Goal: Task Accomplishment & Management: Complete application form

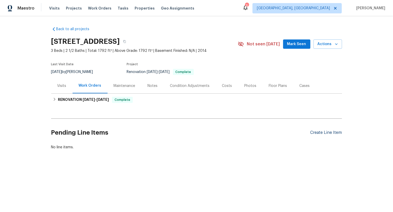
click at [331, 132] on div "Create Line Item" at bounding box center [326, 132] width 32 height 5
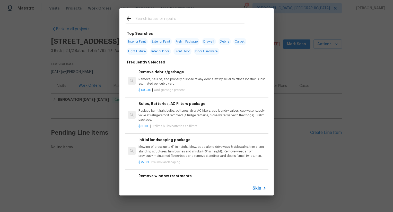
click at [258, 186] on span "Skip" at bounding box center [257, 187] width 9 height 5
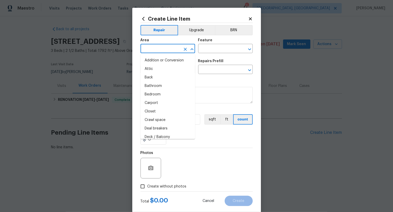
click at [173, 48] on input "text" at bounding box center [161, 49] width 40 height 8
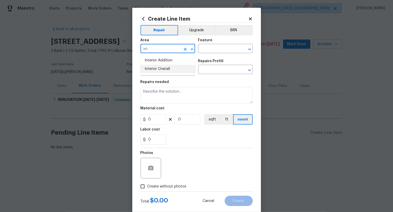
click at [177, 67] on li "Interior Overall" at bounding box center [168, 69] width 55 height 8
type input "Interior Overall"
click at [216, 45] on input "text" at bounding box center [218, 49] width 40 height 8
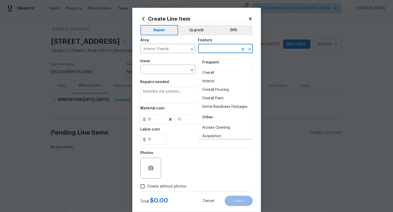
click at [216, 49] on input "text" at bounding box center [218, 49] width 40 height 8
click at [216, 50] on input "text" at bounding box center [218, 49] width 40 height 8
click at [213, 71] on li "Overall" at bounding box center [225, 72] width 55 height 8
type input "Overall"
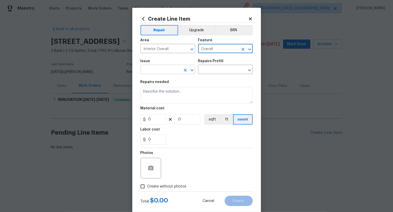
click at [166, 71] on input "text" at bounding box center [161, 70] width 40 height 8
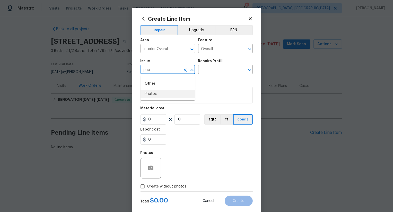
click at [163, 93] on li "Photos" at bounding box center [168, 94] width 55 height 8
type input "Photos"
click at [207, 71] on input "text" at bounding box center [218, 70] width 40 height 8
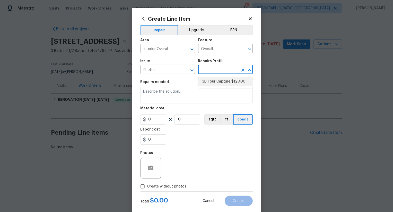
click at [211, 80] on li "3D Tour Capture $120.00" at bounding box center [225, 81] width 55 height 8
type input "3D Tour Capture $120.00"
type textarea "Capture 3D tour of home"
type input "1"
type input "120"
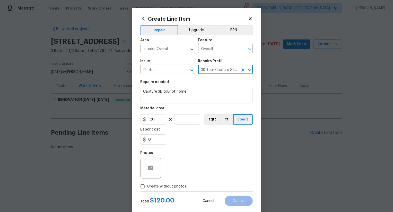
scroll to position [10, 0]
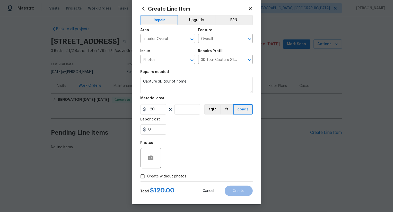
click at [174, 174] on span "Create without photos" at bounding box center [167, 175] width 39 height 5
click at [148, 174] on input "Create without photos" at bounding box center [143, 176] width 10 height 10
checkbox input "true"
click at [188, 163] on textarea at bounding box center [209, 158] width 88 height 21
type textarea ".."
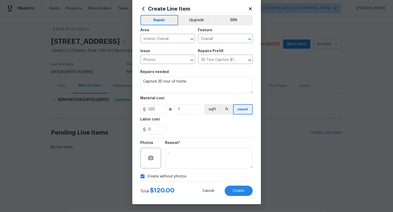
click at [247, 198] on div "Create Line Item Repair Upgrade BRN Area Interior Overall ​ Feature Overall ​ I…" at bounding box center [196, 101] width 129 height 206
click at [240, 193] on button "Create" at bounding box center [239, 190] width 28 height 10
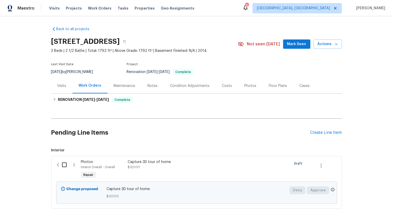
scroll to position [31, 0]
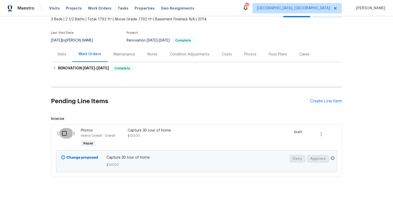
click at [69, 134] on input "checkbox" at bounding box center [66, 133] width 15 height 11
checkbox input "true"
click at [367, 196] on span "Create Work Order" at bounding box center [363, 199] width 34 height 6
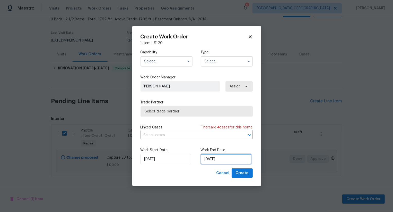
click at [211, 158] on input "[DATE]" at bounding box center [226, 159] width 51 height 10
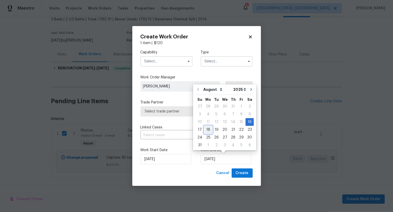
click at [207, 129] on div "18" at bounding box center [208, 129] width 8 height 7
type input "[DATE]"
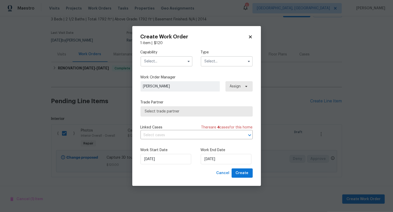
click at [174, 60] on input "text" at bounding box center [167, 61] width 52 height 10
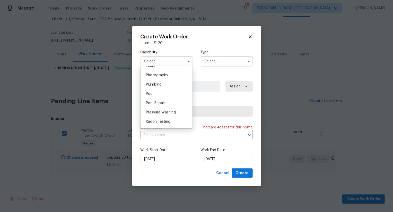
scroll to position [448, 0]
click at [178, 79] on div "Photography" at bounding box center [166, 75] width 49 height 9
type input "Photography"
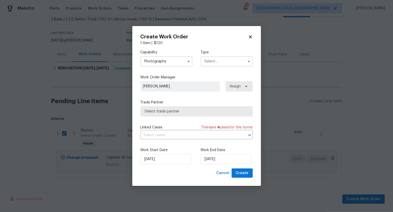
click at [225, 58] on input "text" at bounding box center [227, 61] width 52 height 10
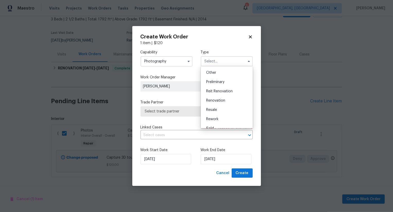
scroll to position [97, 0]
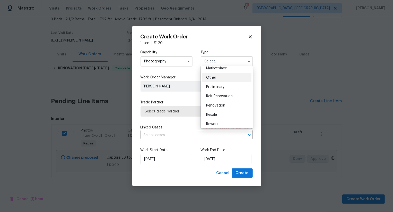
click at [223, 81] on div "Other" at bounding box center [226, 77] width 49 height 9
type input "Other"
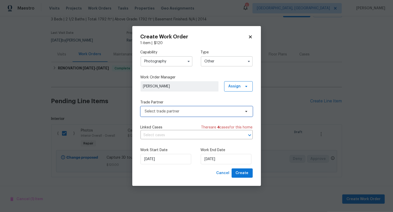
click at [189, 115] on span "Select trade partner" at bounding box center [197, 111] width 112 height 10
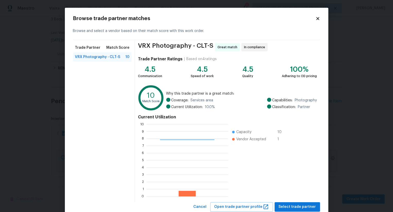
scroll to position [15, 0]
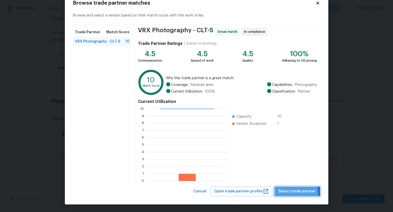
click at [290, 194] on span "Select trade partner" at bounding box center [297, 191] width 37 height 6
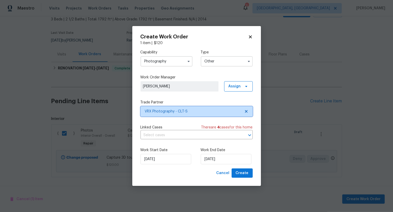
scroll to position [0, 0]
click at [244, 175] on span "Create" at bounding box center [242, 173] width 13 height 6
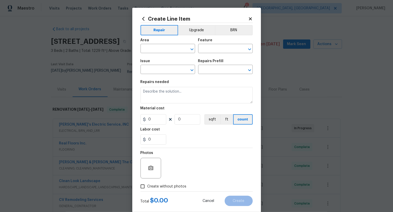
scroll to position [10, 0]
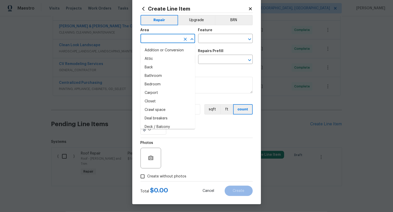
click at [159, 42] on input "text" at bounding box center [161, 39] width 40 height 8
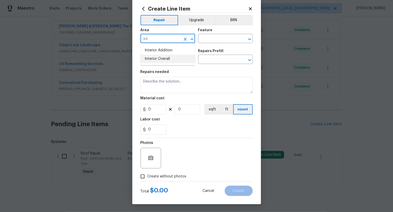
click at [159, 59] on li "Interior Overall" at bounding box center [168, 59] width 55 height 8
type input "Interior Overall"
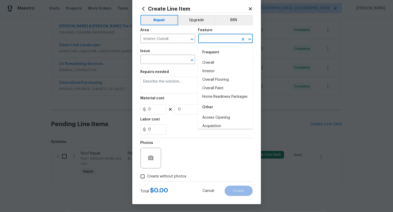
click at [216, 41] on input "text" at bounding box center [218, 39] width 40 height 8
click at [216, 58] on li "Overall" at bounding box center [225, 62] width 55 height 8
type input "Overall"
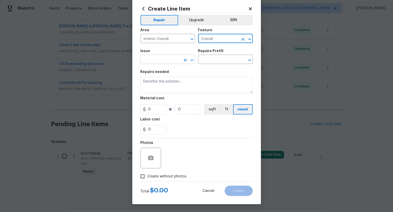
click at [180, 63] on input "text" at bounding box center [161, 60] width 40 height 8
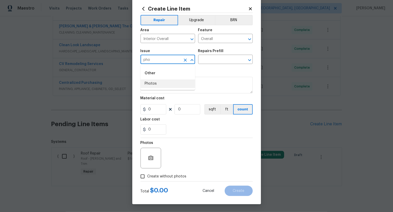
click at [178, 84] on li "Photos" at bounding box center [168, 83] width 55 height 8
type input "Photos"
click at [214, 58] on input "text" at bounding box center [218, 60] width 40 height 8
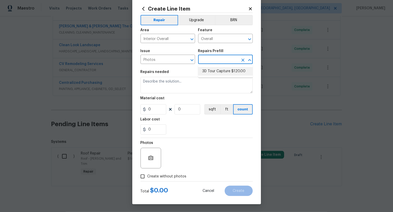
click at [214, 74] on li "3D Tour Capture $120.00" at bounding box center [225, 71] width 55 height 8
type input "3D Tour Capture $120.00"
type input "1"
type input "120"
click at [173, 173] on label "Create without photos" at bounding box center [162, 176] width 49 height 10
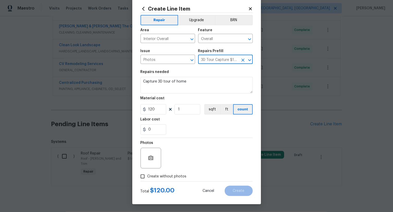
click at [148, 173] on input "Create without photos" at bounding box center [143, 176] width 10 height 10
checkbox input "true"
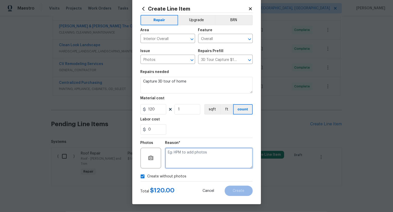
click at [189, 156] on textarea at bounding box center [209, 158] width 88 height 21
type textarea ".."
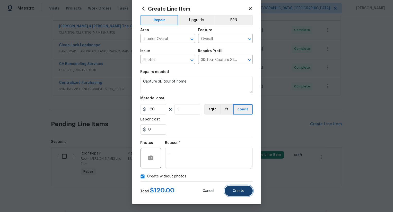
click at [238, 192] on span "Create" at bounding box center [239, 191] width 12 height 4
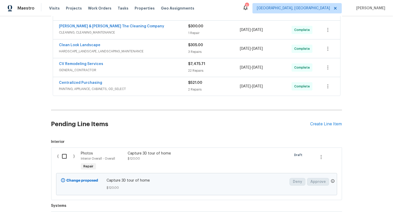
scroll to position [199, 0]
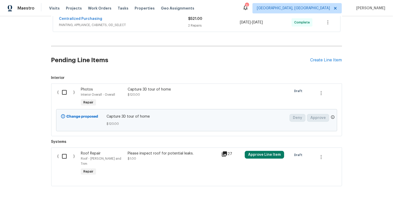
click at [64, 89] on input "checkbox" at bounding box center [66, 92] width 15 height 11
checkbox input "true"
click at [361, 198] on span "Create Work Order" at bounding box center [363, 199] width 34 height 6
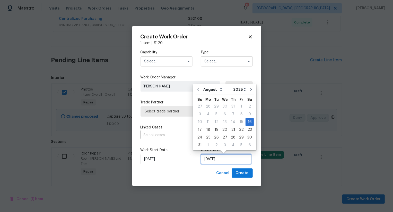
click at [216, 159] on input "16/08/2025" at bounding box center [226, 159] width 51 height 10
click at [207, 131] on div "18" at bounding box center [208, 129] width 8 height 7
type input "18/08/2025"
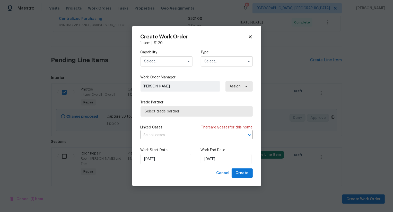
click at [168, 60] on input "text" at bounding box center [167, 61] width 52 height 10
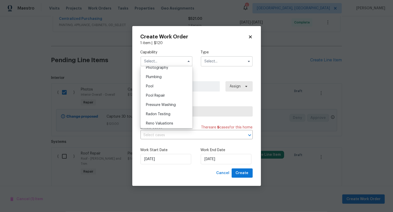
scroll to position [432, 0]
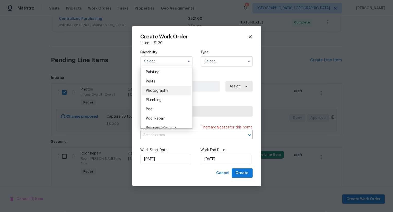
click at [168, 88] on div "Photography" at bounding box center [166, 90] width 49 height 9
type input "Photography"
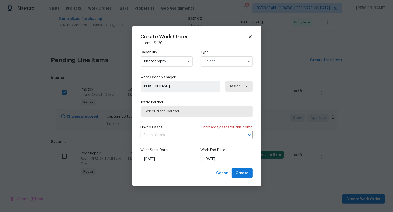
click at [220, 60] on input "text" at bounding box center [227, 61] width 52 height 10
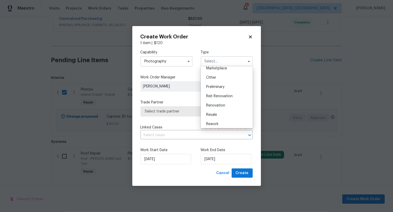
scroll to position [97, 0]
click at [216, 80] on div "Other" at bounding box center [226, 77] width 49 height 9
type input "Other"
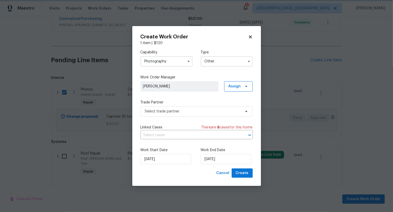
scroll to position [0, 0]
click at [202, 109] on span "Select trade partner" at bounding box center [193, 111] width 96 height 5
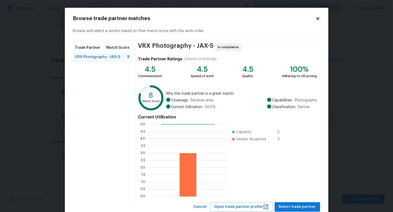
scroll to position [15, 0]
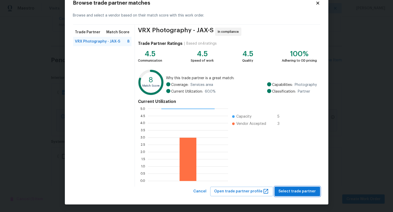
click at [290, 190] on span "Select trade partner" at bounding box center [297, 191] width 37 height 6
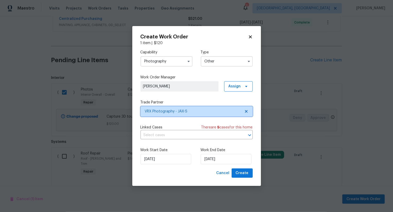
scroll to position [0, 0]
click at [249, 170] on button "Create" at bounding box center [242, 173] width 21 height 10
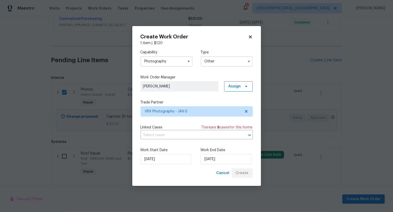
checkbox input "false"
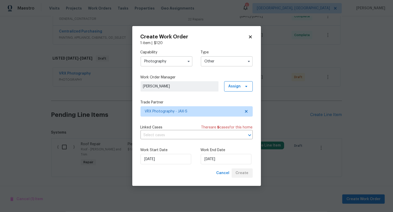
scroll to position [178, 0]
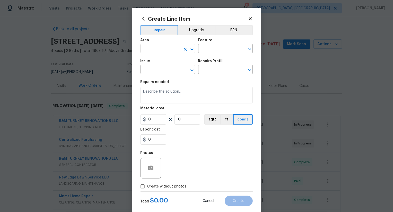
scroll to position [10, 0]
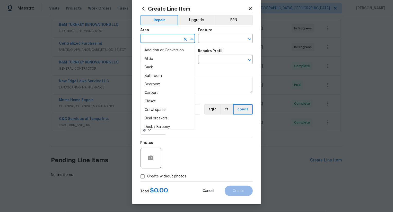
click at [168, 41] on input "text" at bounding box center [161, 39] width 40 height 8
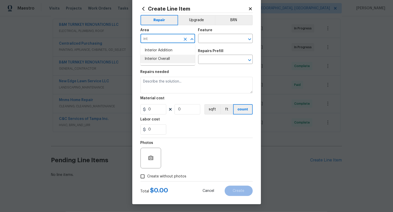
click at [171, 58] on li "Interior Overall" at bounding box center [168, 59] width 55 height 8
type input "Interior Overall"
click at [209, 39] on input "text" at bounding box center [218, 39] width 40 height 8
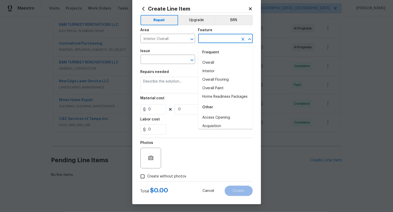
click at [211, 54] on div "Frequent" at bounding box center [225, 52] width 55 height 12
click at [211, 63] on li "Overall" at bounding box center [225, 62] width 55 height 8
type input "Overall"
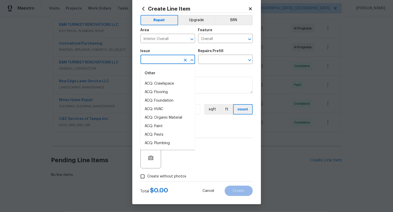
click at [164, 63] on input "text" at bounding box center [161, 60] width 40 height 8
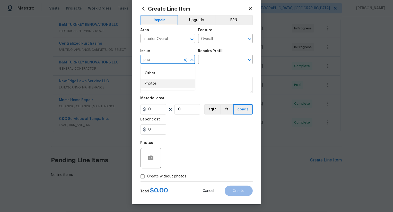
click at [167, 85] on li "Photos" at bounding box center [168, 83] width 55 height 8
type input "Photos"
click at [212, 59] on input "text" at bounding box center [218, 60] width 40 height 8
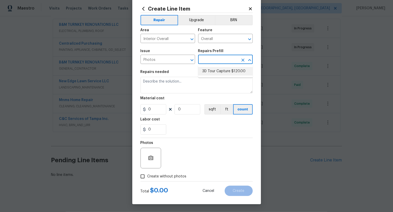
click at [212, 70] on li "3D Tour Capture $120.00" at bounding box center [225, 71] width 55 height 8
type input "3D Tour Capture $120.00"
type input "1"
type input "120"
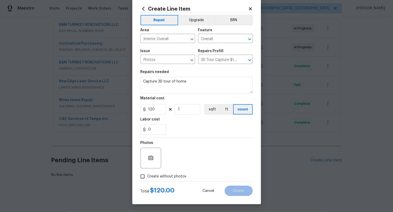
click at [173, 181] on div at bounding box center [197, 181] width 112 height 0
click at [185, 169] on div "Photos" at bounding box center [197, 154] width 112 height 33
click at [171, 173] on span "Create without photos" at bounding box center [167, 175] width 39 height 5
click at [148, 173] on input "Create without photos" at bounding box center [143, 176] width 10 height 10
checkbox input "true"
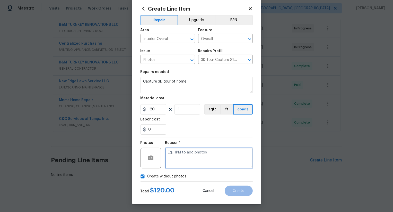
click at [191, 164] on textarea at bounding box center [209, 158] width 88 height 21
type textarea ".."
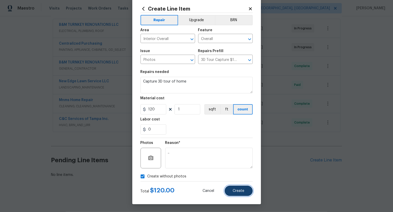
click at [234, 187] on button "Create" at bounding box center [239, 190] width 28 height 10
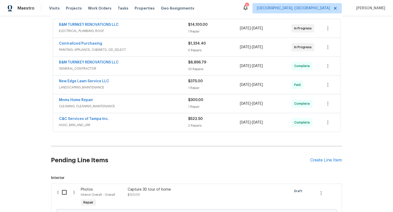
scroll to position [155, 0]
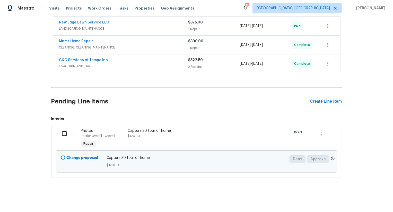
click at [68, 134] on input "checkbox" at bounding box center [66, 133] width 15 height 11
checkbox input "true"
click at [357, 200] on span "Create Work Order" at bounding box center [363, 199] width 34 height 6
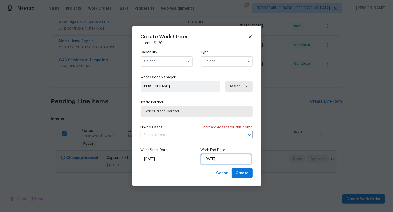
click at [212, 155] on input "[DATE]" at bounding box center [226, 159] width 51 height 10
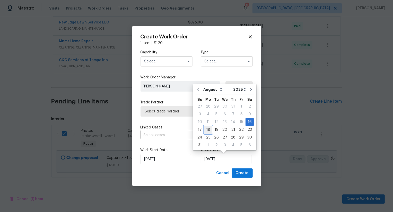
click at [207, 128] on div "18" at bounding box center [208, 129] width 8 height 7
type input "[DATE]"
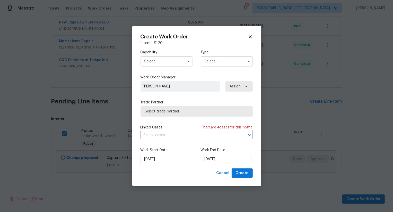
click at [173, 62] on input "text" at bounding box center [167, 61] width 52 height 10
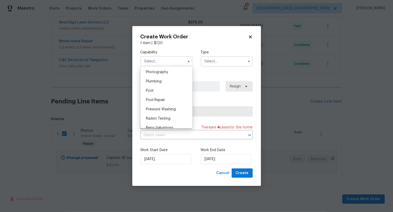
scroll to position [430, 0]
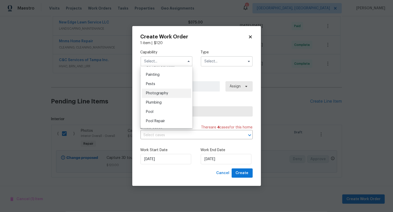
click at [172, 95] on div "Photography" at bounding box center [166, 93] width 49 height 9
type input "Photography"
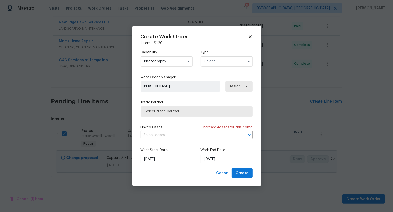
click at [216, 63] on input "text" at bounding box center [227, 61] width 52 height 10
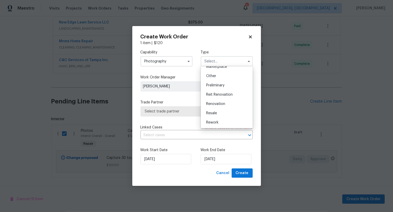
scroll to position [98, 0]
click at [216, 78] on div "Other" at bounding box center [226, 76] width 49 height 9
type input "Other"
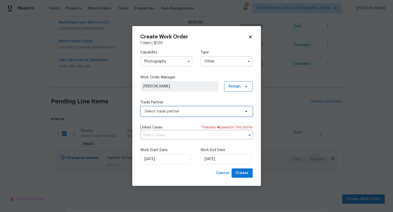
click at [200, 109] on span "Select trade partner" at bounding box center [193, 111] width 96 height 5
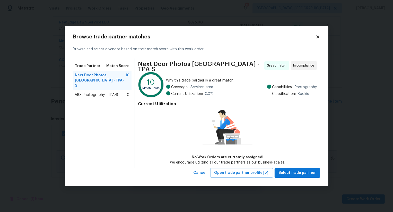
click at [122, 92] on div "VRX Photography - TPA-S 0" at bounding box center [102, 94] width 55 height 5
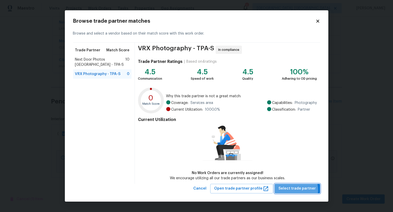
click at [295, 189] on span "Select trade partner" at bounding box center [297, 188] width 37 height 6
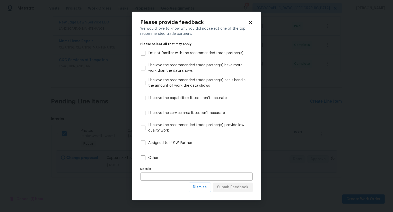
click at [221, 75] on label "I believe the recommended trade partner(s) have more work than the data shows" at bounding box center [193, 67] width 111 height 15
click at [149, 73] on input "I believe the recommended trade partner(s) have more work than the data shows" at bounding box center [143, 68] width 11 height 11
checkbox input "true"
click at [243, 189] on span "Submit Feedback" at bounding box center [232, 187] width 31 height 6
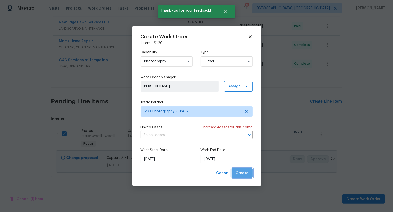
click at [246, 173] on span "Create" at bounding box center [242, 173] width 13 height 6
checkbox input "false"
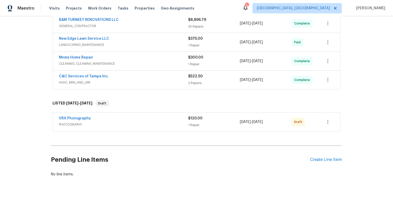
scroll to position [138, 0]
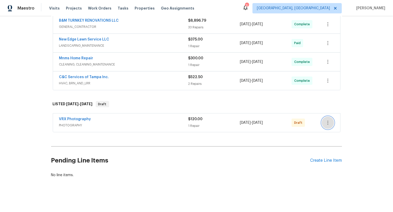
click at [326, 121] on icon "button" at bounding box center [328, 122] width 6 height 6
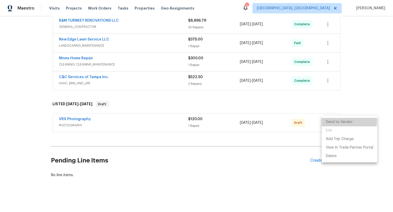
click at [326, 121] on li "Send to Vendor" at bounding box center [350, 122] width 56 height 8
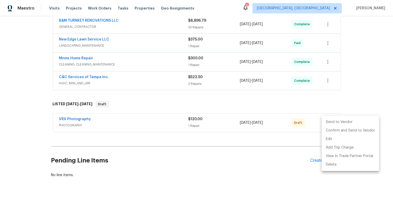
click at [326, 121] on li "Send to Vendor" at bounding box center [350, 122] width 57 height 8
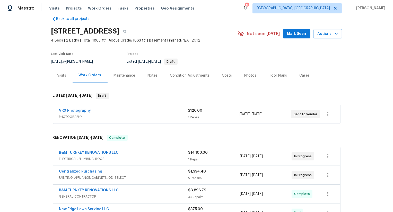
scroll to position [0, 0]
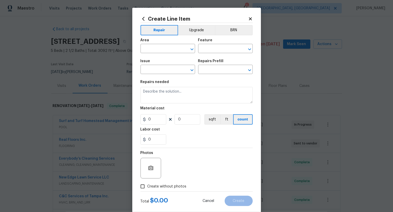
scroll to position [10, 0]
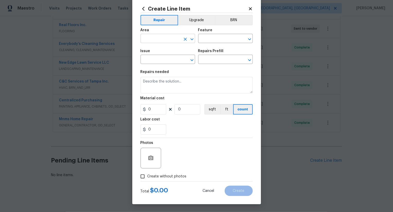
click at [171, 38] on input "text" at bounding box center [161, 39] width 40 height 8
click at [172, 60] on li "Interior Overall" at bounding box center [168, 59] width 55 height 8
type input "Interior Overall"
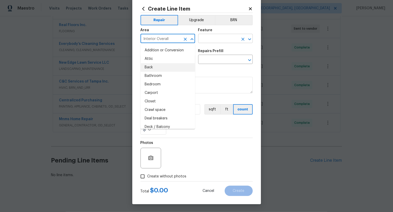
click at [218, 40] on input "text" at bounding box center [218, 39] width 40 height 8
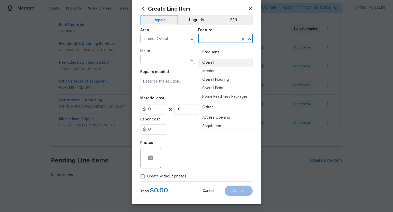
click at [215, 65] on li "Overall" at bounding box center [225, 62] width 55 height 8
type input "Overall"
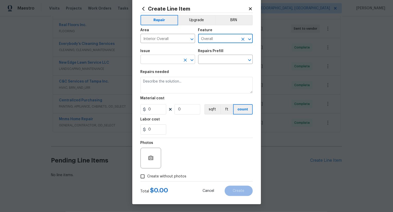
click at [173, 62] on input "text" at bounding box center [161, 60] width 40 height 8
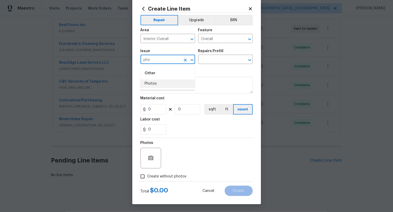
click at [169, 82] on li "Photos" at bounding box center [168, 83] width 55 height 8
type input "Photos"
click at [209, 62] on input "text" at bounding box center [218, 60] width 40 height 8
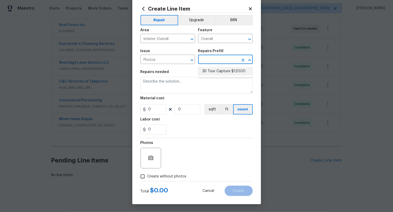
click at [213, 72] on li "3D Tour Capture $120.00" at bounding box center [225, 71] width 55 height 8
type input "3D Tour Capture $120.00"
type input "1"
type input "120"
click at [172, 174] on span "Create without photos" at bounding box center [167, 175] width 39 height 5
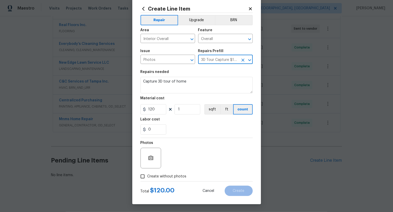
click at [148, 174] on input "Create without photos" at bounding box center [143, 176] width 10 height 10
checkbox input "true"
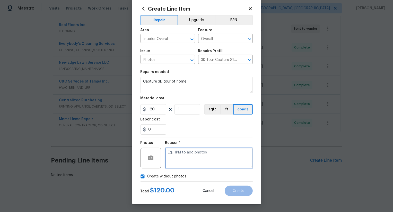
click at [193, 155] on textarea at bounding box center [209, 158] width 88 height 21
type textarea ".."
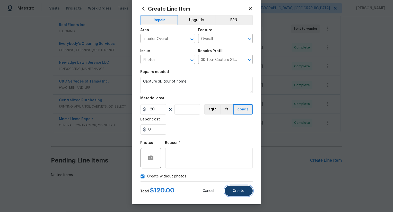
click at [240, 189] on span "Create" at bounding box center [239, 191] width 12 height 4
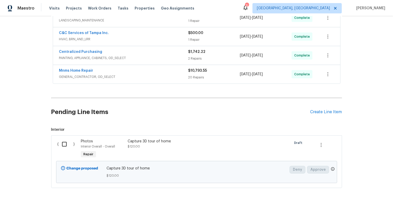
scroll to position [173, 0]
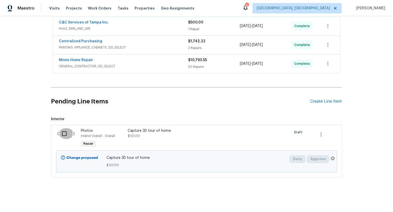
click at [59, 136] on input "checkbox" at bounding box center [66, 133] width 15 height 11
checkbox input "true"
click at [363, 198] on span "Create Work Order" at bounding box center [363, 199] width 34 height 6
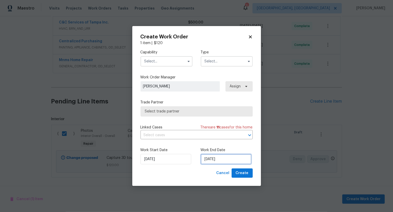
click at [217, 158] on input "[DATE]" at bounding box center [226, 159] width 51 height 10
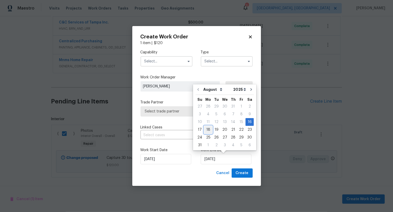
click at [207, 129] on div "18" at bounding box center [208, 129] width 8 height 7
type input "[DATE]"
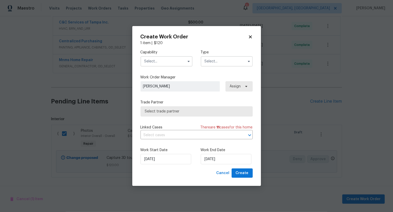
click at [177, 63] on input "text" at bounding box center [167, 61] width 52 height 10
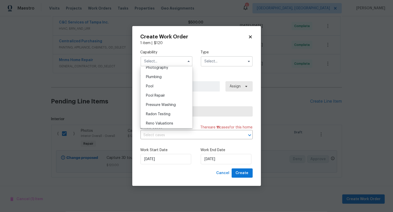
scroll to position [449, 0]
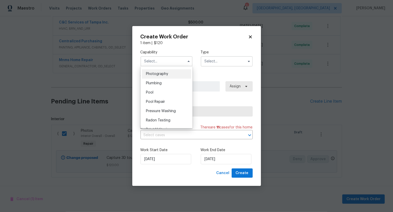
click at [176, 76] on div "Photography" at bounding box center [166, 73] width 49 height 9
type input "Photography"
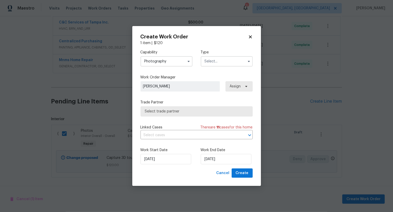
click at [218, 64] on input "text" at bounding box center [227, 61] width 52 height 10
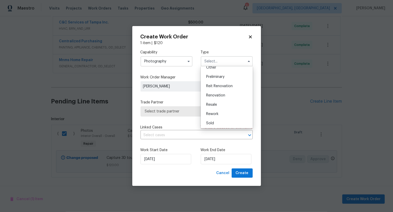
scroll to position [99, 0]
click at [217, 75] on div "Other" at bounding box center [226, 74] width 49 height 9
type input "Other"
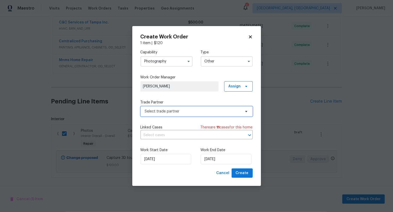
click at [192, 115] on span "Select trade partner" at bounding box center [197, 111] width 112 height 10
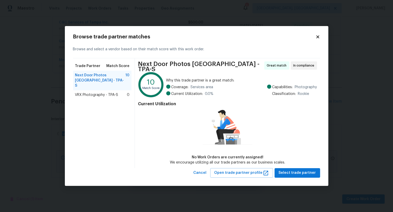
click at [124, 93] on div "VRX Photography - TPA-S 0" at bounding box center [102, 94] width 55 height 5
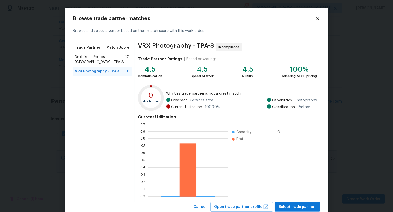
scroll to position [15, 0]
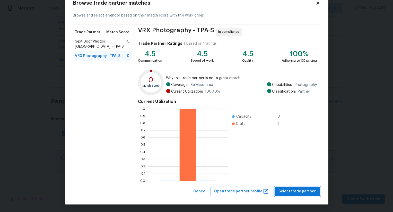
click at [292, 190] on span "Select trade partner" at bounding box center [297, 191] width 37 height 6
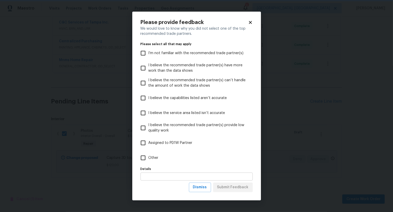
scroll to position [0, 0]
click at [213, 65] on span "I believe the recommended trade partner(s) have more work than the data shows" at bounding box center [199, 68] width 100 height 11
click at [149, 65] on input "I believe the recommended trade partner(s) have more work than the data shows" at bounding box center [143, 68] width 11 height 11
checkbox input "true"
click at [239, 188] on span "Submit Feedback" at bounding box center [232, 187] width 31 height 6
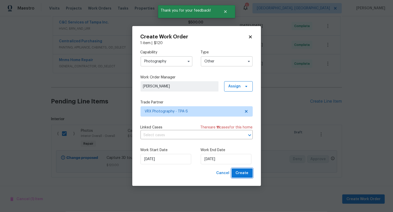
click at [244, 172] on span "Create" at bounding box center [242, 173] width 13 height 6
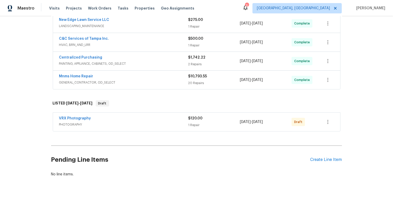
scroll to position [157, 0]
click at [327, 122] on icon "button" at bounding box center [327, 122] width 1 height 4
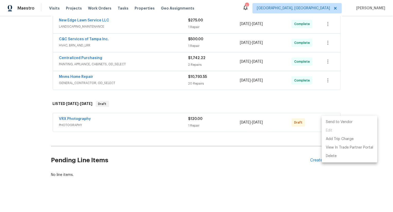
click at [327, 122] on li "Send to Vendor" at bounding box center [350, 122] width 56 height 8
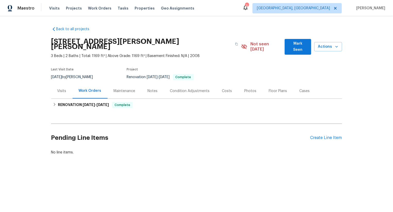
click at [327, 139] on div "Pending Line Items Create Line Item" at bounding box center [196, 138] width 291 height 24
click at [327, 136] on div "Pending Line Items Create Line Item" at bounding box center [196, 138] width 291 height 24
click at [328, 135] on div "Create Line Item" at bounding box center [326, 137] width 32 height 5
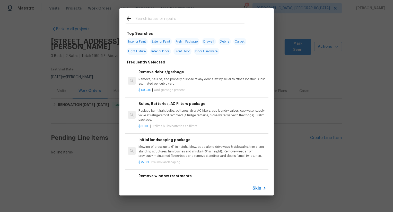
click at [259, 188] on span "Skip" at bounding box center [257, 187] width 9 height 5
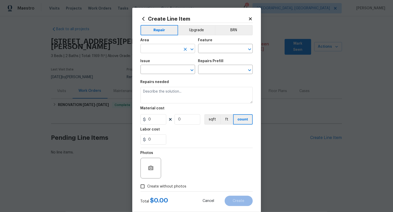
click at [171, 50] on input "text" at bounding box center [161, 49] width 40 height 8
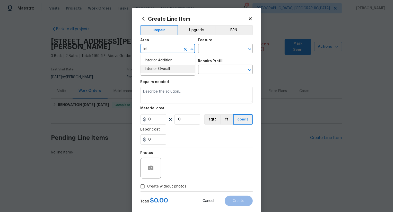
click at [177, 69] on li "Interior Overall" at bounding box center [168, 69] width 55 height 8
type input "Interior Overall"
click at [214, 46] on input "text" at bounding box center [218, 49] width 40 height 8
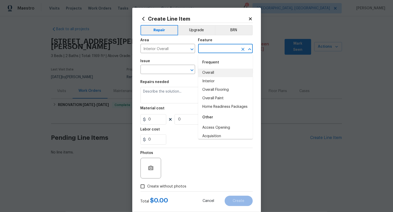
click at [213, 72] on li "Overall" at bounding box center [225, 72] width 55 height 8
type input "Overall"
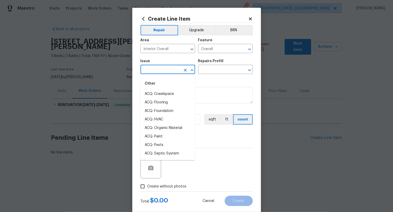
click at [163, 69] on input "text" at bounding box center [161, 70] width 40 height 8
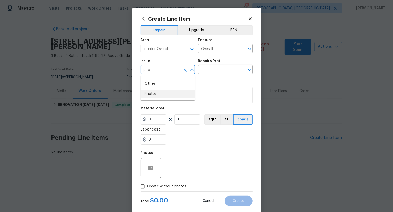
click at [160, 94] on li "Photos" at bounding box center [168, 94] width 55 height 8
type input "Photos"
click at [211, 72] on input "text" at bounding box center [218, 70] width 40 height 8
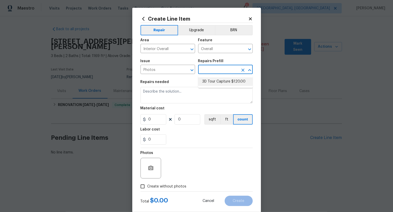
click at [215, 78] on li "3D Tour Capture $120.00" at bounding box center [225, 81] width 55 height 8
type input "3D Tour Capture $120.00"
type textarea "Capture 3D tour of home"
type input "1"
type input "120"
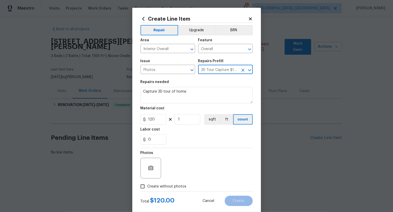
scroll to position [10, 0]
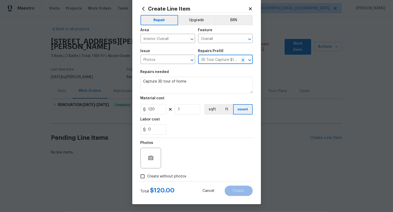
click at [171, 171] on label "Create without photos" at bounding box center [162, 176] width 49 height 10
click at [148, 171] on input "Create without photos" at bounding box center [143, 176] width 10 height 10
checkbox input "true"
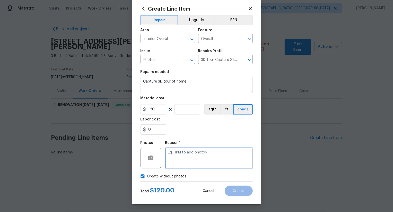
click at [200, 159] on textarea at bounding box center [209, 158] width 88 height 21
type textarea ".."
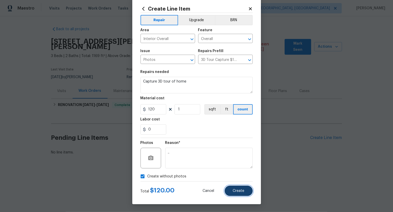
click at [241, 191] on span "Create" at bounding box center [239, 191] width 12 height 4
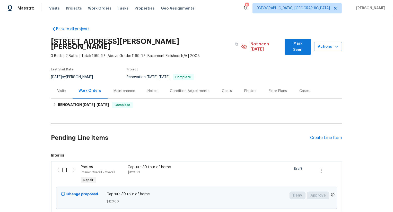
scroll to position [31, 0]
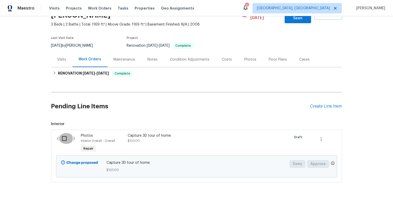
click at [66, 133] on input "checkbox" at bounding box center [66, 138] width 15 height 11
checkbox input "true"
click at [369, 199] on span "Create Work Order" at bounding box center [363, 199] width 34 height 6
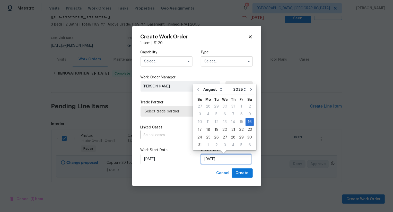
click at [215, 163] on input "16/08/2025" at bounding box center [226, 159] width 51 height 10
click at [208, 130] on div "18" at bounding box center [208, 129] width 8 height 7
type input "18/08/2025"
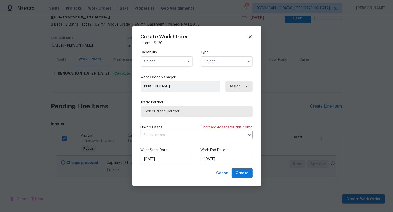
click at [166, 63] on input "text" at bounding box center [167, 61] width 52 height 10
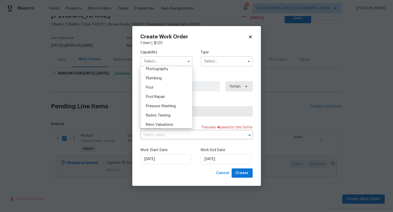
scroll to position [446, 0]
click at [171, 75] on div "Photography" at bounding box center [166, 77] width 49 height 9
type input "Photography"
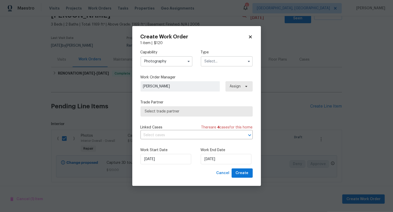
click at [222, 62] on input "text" at bounding box center [227, 61] width 52 height 10
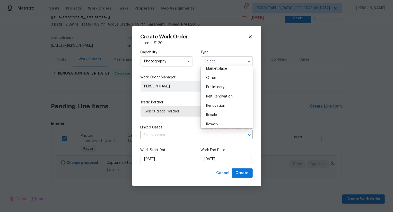
scroll to position [96, 0]
click at [221, 79] on div "Other" at bounding box center [226, 78] width 49 height 9
type input "Other"
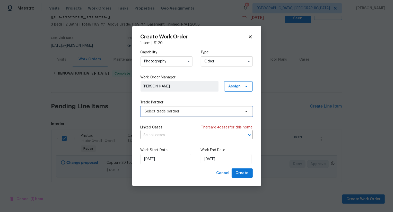
click at [205, 110] on span "Select trade partner" at bounding box center [193, 111] width 96 height 5
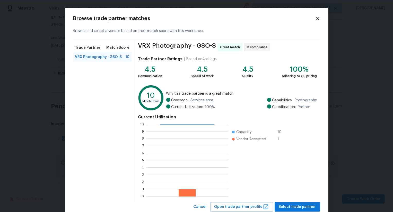
scroll to position [15, 0]
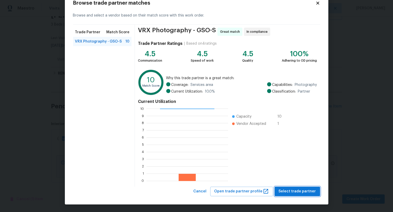
click at [296, 192] on span "Select trade partner" at bounding box center [297, 191] width 37 height 6
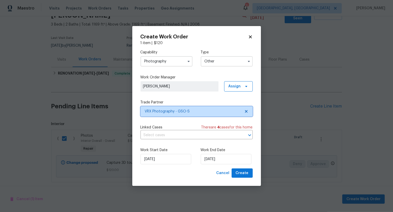
scroll to position [0, 0]
click at [245, 171] on span "Create" at bounding box center [242, 173] width 13 height 6
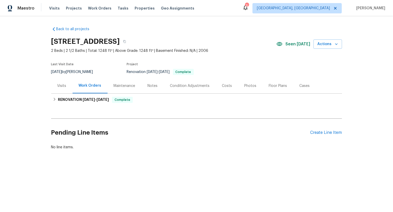
click at [323, 137] on div "Pending Line Items Create Line Item" at bounding box center [196, 132] width 291 height 24
click at [329, 127] on div "Pending Line Items Create Line Item" at bounding box center [196, 132] width 291 height 24
click at [328, 134] on div "Create Line Item" at bounding box center [326, 132] width 32 height 5
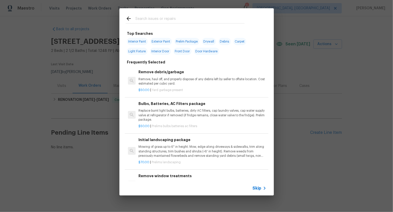
click at [258, 188] on span "Skip" at bounding box center [257, 187] width 9 height 5
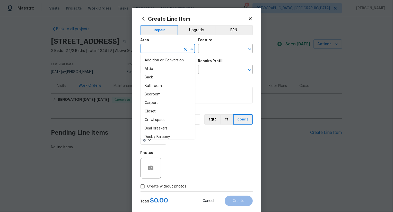
click at [163, 50] on input "text" at bounding box center [161, 49] width 40 height 8
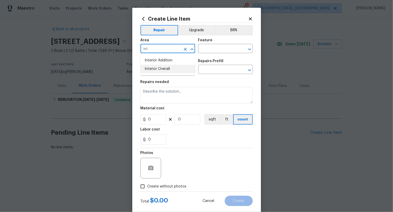
click at [170, 73] on li "Interior Overall" at bounding box center [168, 69] width 55 height 8
type input "Interior Overall"
click at [214, 47] on input "text" at bounding box center [218, 49] width 40 height 8
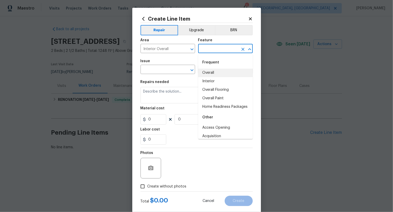
click at [214, 72] on li "Overall" at bounding box center [225, 72] width 55 height 8
type input "Overall"
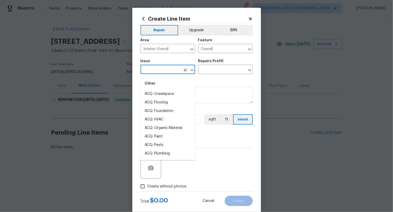
click at [169, 72] on input "text" at bounding box center [161, 70] width 40 height 8
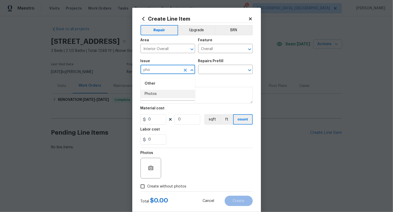
click at [158, 95] on li "Photos" at bounding box center [168, 94] width 55 height 8
type input "Photos"
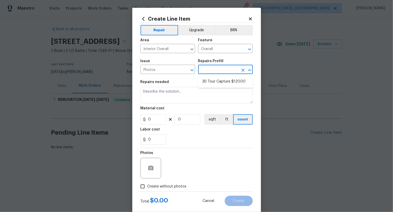
click at [212, 69] on input "text" at bounding box center [218, 70] width 40 height 8
click at [212, 79] on li "3D Tour Capture $120.00" at bounding box center [225, 81] width 55 height 8
type input "3D Tour Capture $120.00"
type textarea "Capture 3D tour of home"
type input "1"
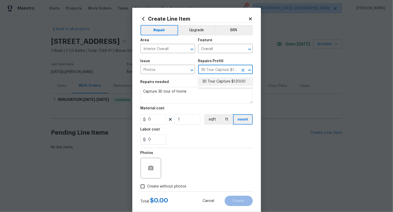
type input "120"
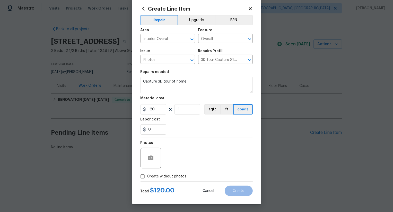
click at [175, 173] on label "Create without photos" at bounding box center [162, 176] width 49 height 10
click at [148, 173] on input "Create without photos" at bounding box center [143, 176] width 10 height 10
checkbox input "true"
click at [197, 154] on textarea at bounding box center [209, 158] width 88 height 21
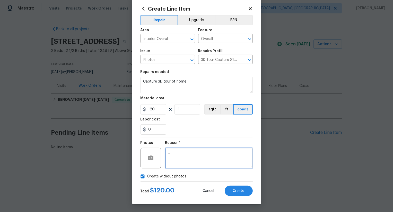
type textarea ",,"
click at [239, 197] on div "Create Line Item Repair Upgrade BRN Area Interior Overall ​ Feature Overall ​ I…" at bounding box center [196, 101] width 129 height 206
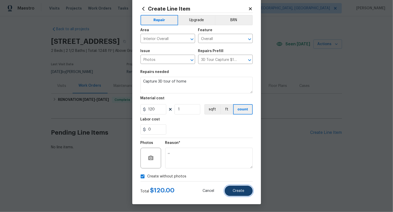
click at [240, 194] on button "Create" at bounding box center [239, 190] width 28 height 10
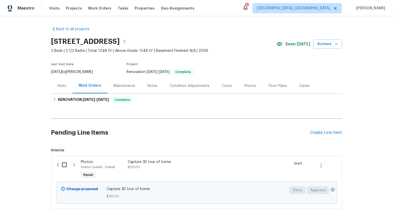
scroll to position [31, 0]
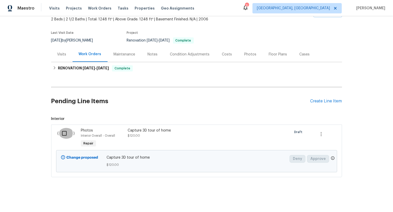
click at [66, 136] on input "checkbox" at bounding box center [66, 133] width 15 height 11
checkbox input "true"
click at [383, 196] on button "Create Work Order" at bounding box center [363, 199] width 42 height 10
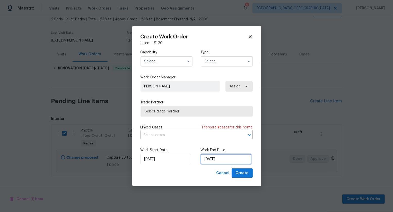
click at [204, 155] on input "16/08/2025" at bounding box center [226, 159] width 51 height 10
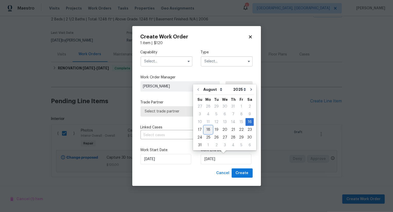
click at [206, 129] on div "18" at bounding box center [208, 129] width 8 height 7
type input "18/08/2025"
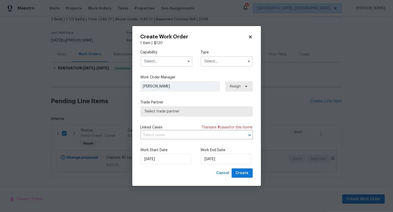
click at [170, 60] on input "text" at bounding box center [167, 61] width 52 height 10
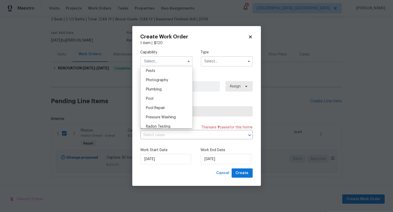
scroll to position [443, 0]
click at [174, 81] on div "Photography" at bounding box center [166, 80] width 49 height 9
type input "Photography"
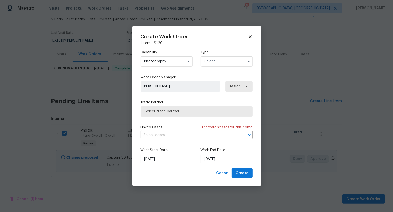
click at [215, 59] on input "text" at bounding box center [227, 61] width 52 height 10
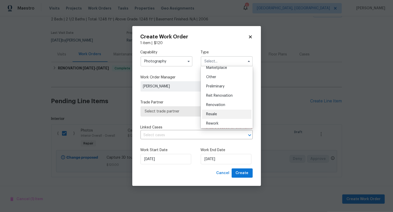
scroll to position [97, 0]
click at [218, 79] on div "Other" at bounding box center [226, 77] width 49 height 9
type input "Other"
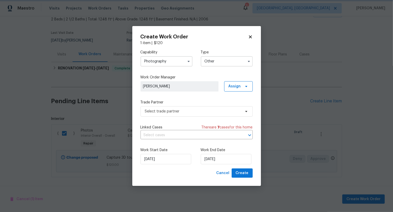
scroll to position [0, 0]
click at [201, 109] on span "Select trade partner" at bounding box center [193, 111] width 96 height 5
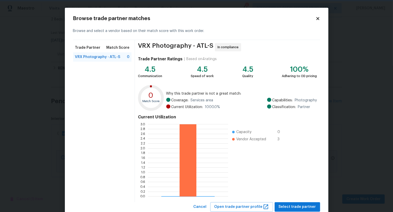
scroll to position [15, 0]
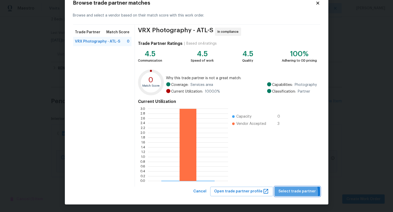
click at [289, 193] on span "Select trade partner" at bounding box center [297, 191] width 37 height 6
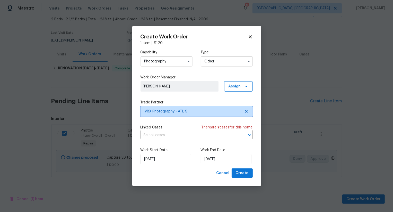
scroll to position [0, 0]
click at [244, 176] on span "Create" at bounding box center [242, 173] width 13 height 6
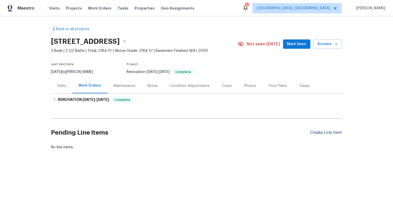
click at [325, 132] on div "Create Line Item" at bounding box center [326, 132] width 32 height 5
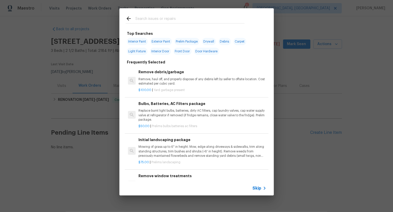
click at [258, 187] on span "Skip" at bounding box center [257, 187] width 9 height 5
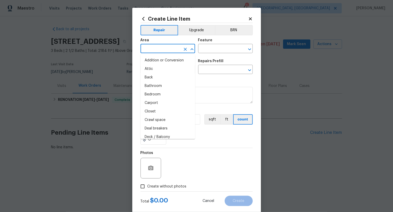
click at [162, 50] on input "text" at bounding box center [161, 49] width 40 height 8
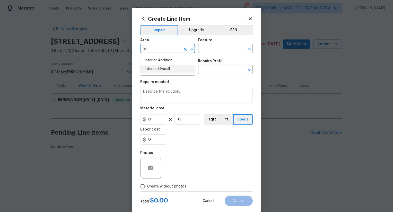
click at [170, 69] on li "Interior Overall" at bounding box center [168, 69] width 55 height 8
type input "Interior Overall"
click at [205, 49] on input "text" at bounding box center [218, 49] width 40 height 8
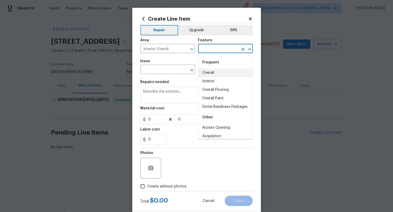
click at [213, 72] on li "Overall" at bounding box center [225, 72] width 55 height 8
type input "Overall"
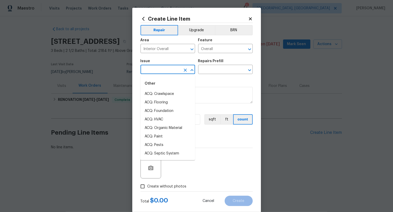
click at [166, 72] on input "text" at bounding box center [161, 70] width 40 height 8
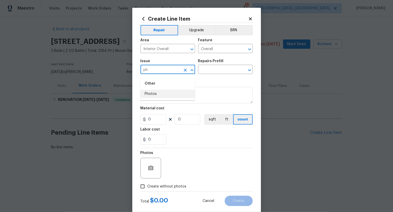
click at [167, 93] on li "Photos" at bounding box center [168, 94] width 55 height 8
type input "Photos"
click at [212, 69] on input "text" at bounding box center [218, 70] width 40 height 8
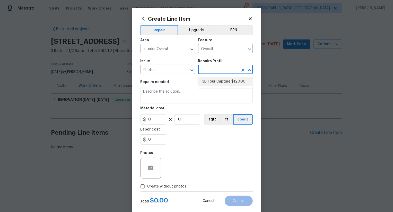
click at [217, 83] on li "3D Tour Capture $120.00" at bounding box center [225, 81] width 55 height 8
type input "3D Tour Capture $120.00"
type textarea "Capture 3D tour of home"
type input "120"
type input "1"
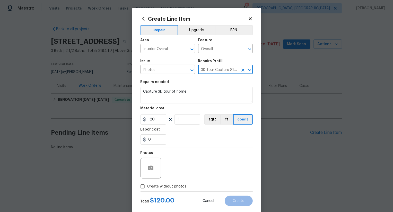
scroll to position [10, 0]
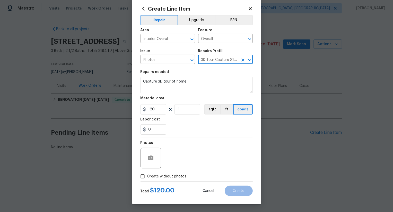
click at [169, 177] on span "Create without photos" at bounding box center [167, 175] width 39 height 5
click at [148, 177] on input "Create without photos" at bounding box center [143, 176] width 10 height 10
checkbox input "true"
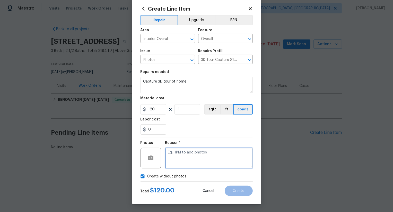
click at [187, 167] on textarea at bounding box center [209, 158] width 88 height 21
type textarea ".."
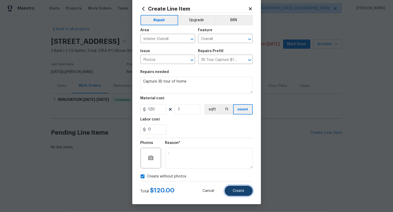
click at [232, 190] on button "Create" at bounding box center [239, 190] width 28 height 10
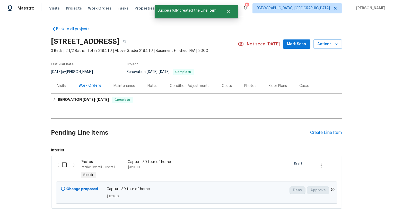
scroll to position [31, 0]
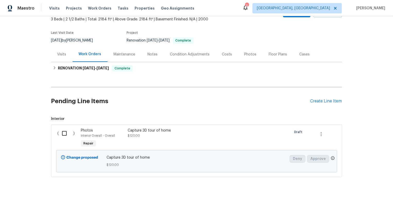
click at [64, 139] on div "( )" at bounding box center [67, 138] width 23 height 24
click at [65, 137] on input "checkbox" at bounding box center [66, 133] width 15 height 11
checkbox input "true"
click at [357, 197] on span "Create Work Order" at bounding box center [363, 199] width 34 height 6
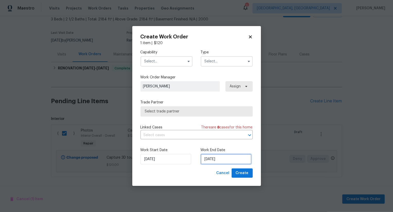
click at [230, 160] on input "[DATE]" at bounding box center [226, 159] width 51 height 10
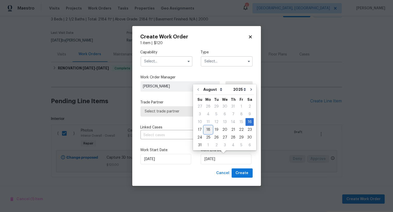
click at [209, 128] on div "18" at bounding box center [208, 129] width 8 height 7
type input "[DATE]"
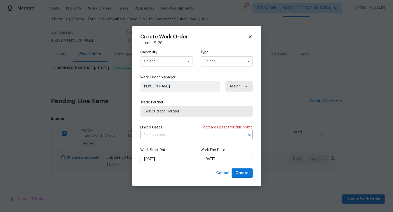
click at [177, 65] on input "text" at bounding box center [167, 61] width 52 height 10
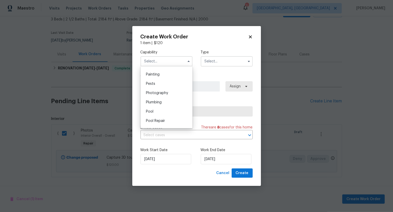
scroll to position [430, 0]
click at [178, 92] on div "Photography" at bounding box center [166, 92] width 49 height 9
type input "Photography"
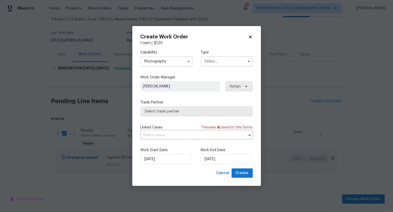
click at [222, 62] on input "text" at bounding box center [227, 61] width 52 height 10
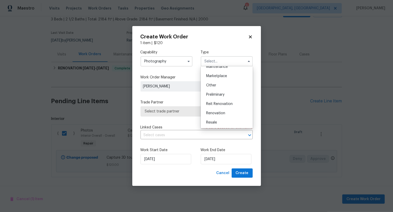
scroll to position [89, 0]
click at [222, 87] on div "Other" at bounding box center [226, 85] width 49 height 9
type input "Other"
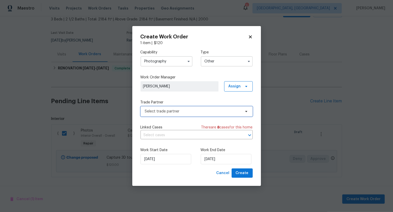
click at [206, 111] on span "Select trade partner" at bounding box center [193, 111] width 96 height 5
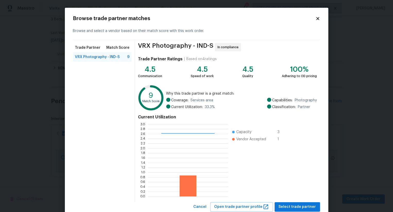
scroll to position [15, 0]
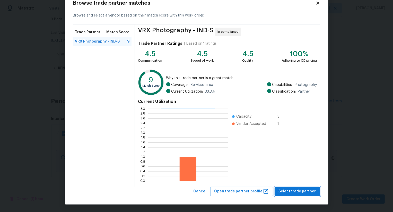
click at [294, 189] on span "Select trade partner" at bounding box center [297, 191] width 37 height 6
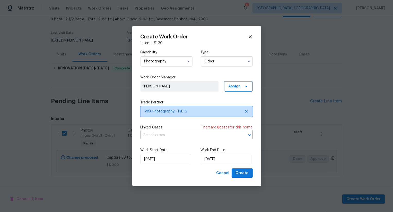
scroll to position [0, 0]
click at [248, 174] on span "Create" at bounding box center [242, 173] width 13 height 6
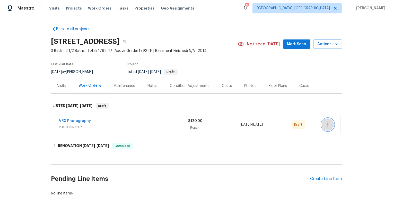
click at [328, 124] on icon "button" at bounding box center [328, 124] width 6 height 6
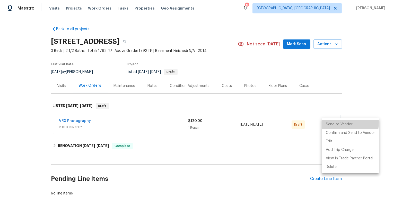
click at [328, 124] on li "Send to Vendor" at bounding box center [350, 124] width 57 height 8
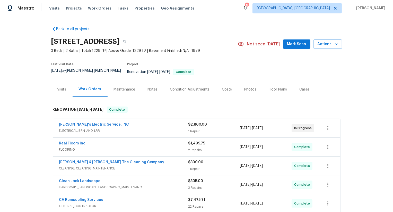
scroll to position [178, 0]
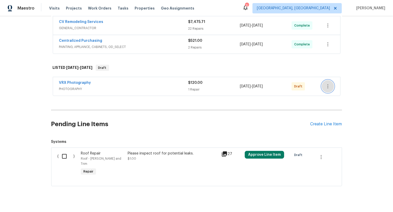
click at [328, 83] on icon "button" at bounding box center [328, 86] width 6 height 6
click at [328, 83] on li "Send to Vendor" at bounding box center [350, 82] width 56 height 8
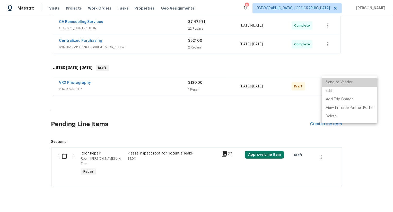
click at [328, 83] on li "Send to Vendor" at bounding box center [350, 82] width 56 height 8
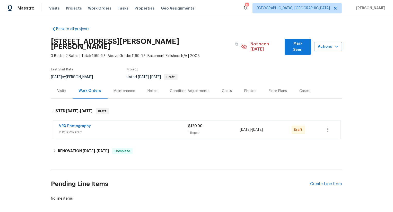
scroll to position [19, 0]
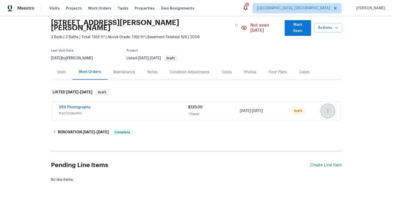
click at [325, 105] on button "button" at bounding box center [328, 111] width 12 height 12
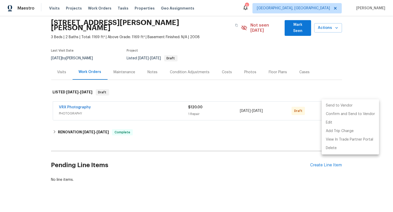
click at [328, 104] on li "Send to Vendor" at bounding box center [350, 105] width 57 height 8
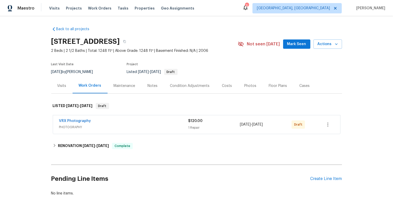
scroll to position [19, 0]
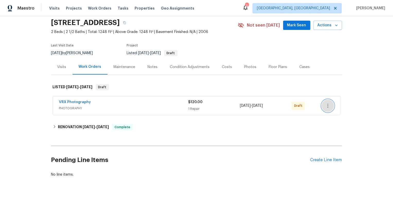
click at [325, 103] on icon "button" at bounding box center [328, 105] width 6 height 6
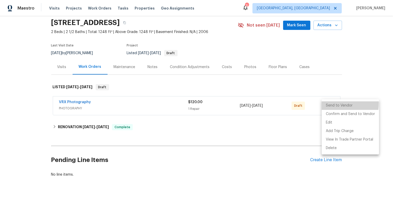
click at [325, 103] on li "Send to Vendor" at bounding box center [350, 105] width 57 height 8
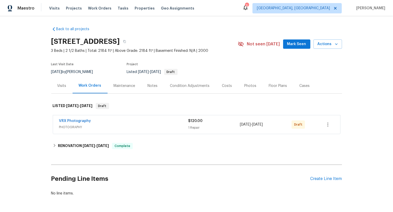
scroll to position [19, 0]
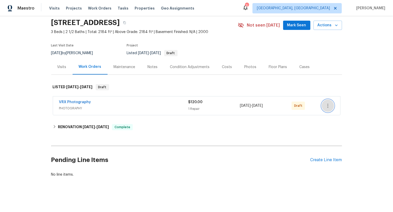
click at [328, 101] on button "button" at bounding box center [328, 105] width 12 height 12
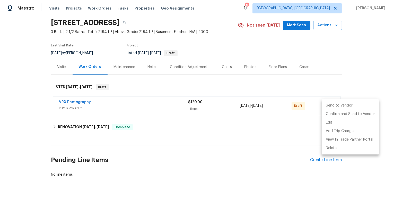
click at [328, 104] on li "Send to Vendor" at bounding box center [350, 105] width 57 height 8
